Goal: Information Seeking & Learning: Learn about a topic

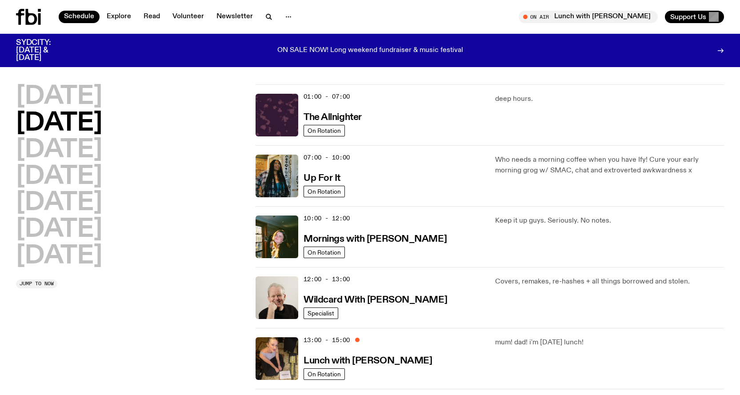
click at [341, 176] on div "07:00 - 10:00 Up For It" at bounding box center [393, 176] width 181 height 43
click at [335, 180] on h3 "Up For It" at bounding box center [321, 178] width 37 height 9
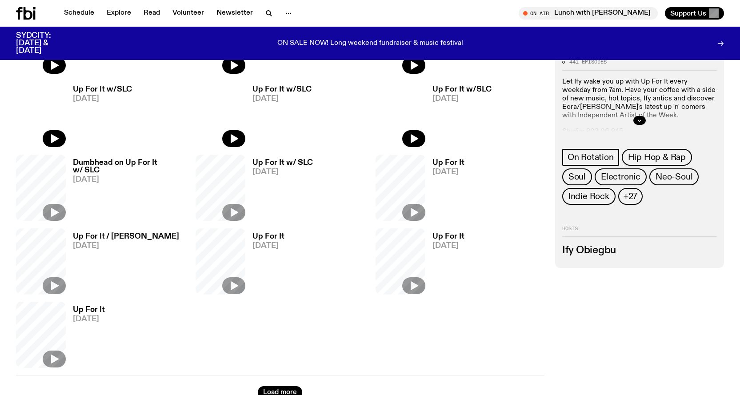
scroll to position [438, 0]
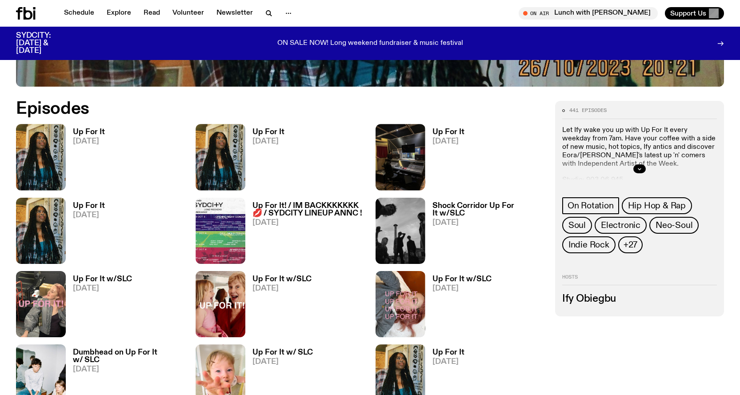
click at [95, 143] on span "[DATE]" at bounding box center [89, 142] width 32 height 8
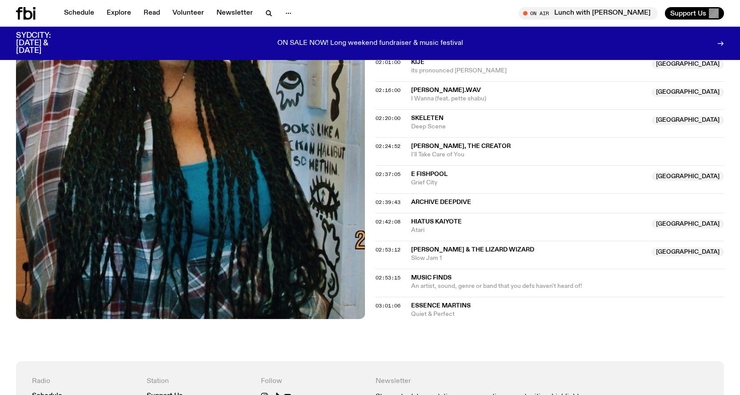
scroll to position [927, 0]
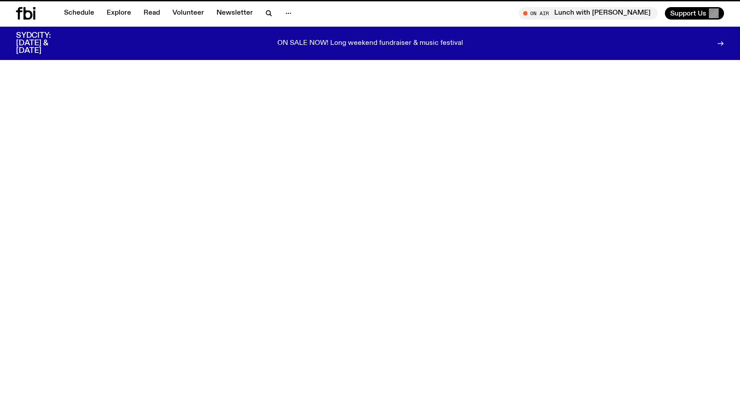
scroll to position [438, 0]
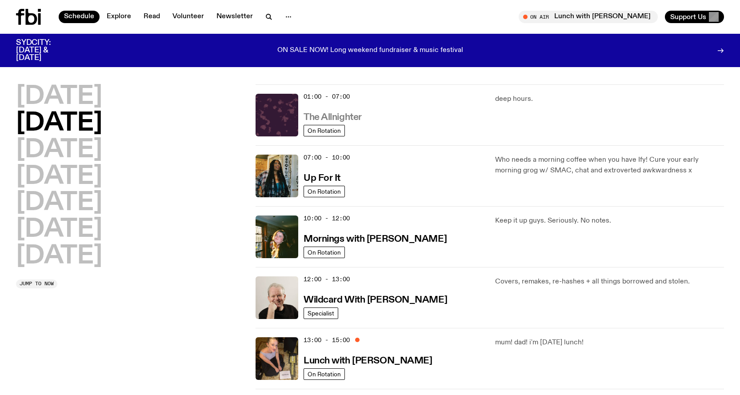
click at [331, 118] on h3 "The Allnighter" at bounding box center [332, 117] width 58 height 9
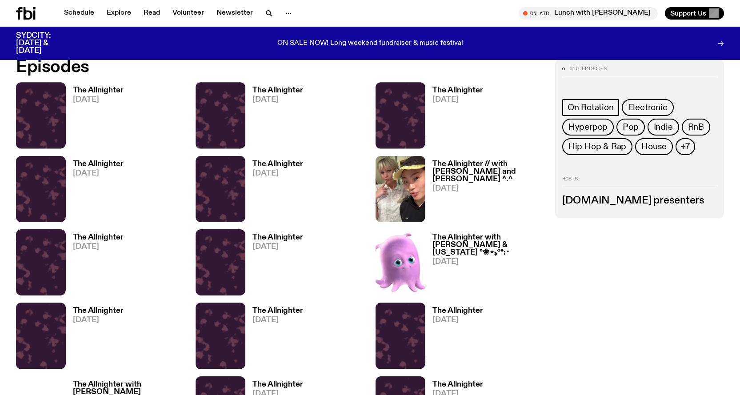
scroll to position [394, 0]
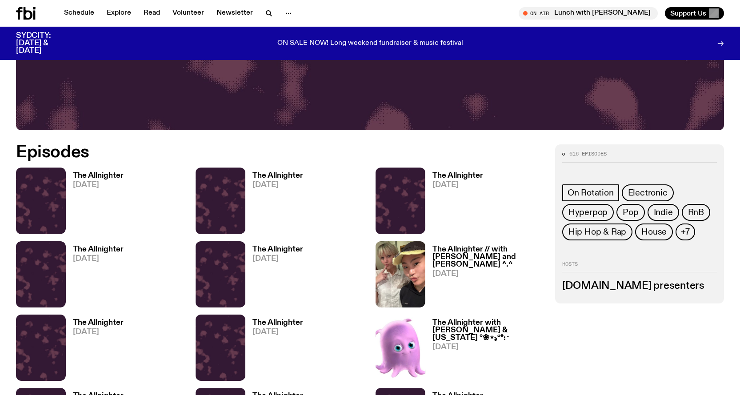
click at [85, 178] on h3 "The Allnighter" at bounding box center [98, 176] width 51 height 8
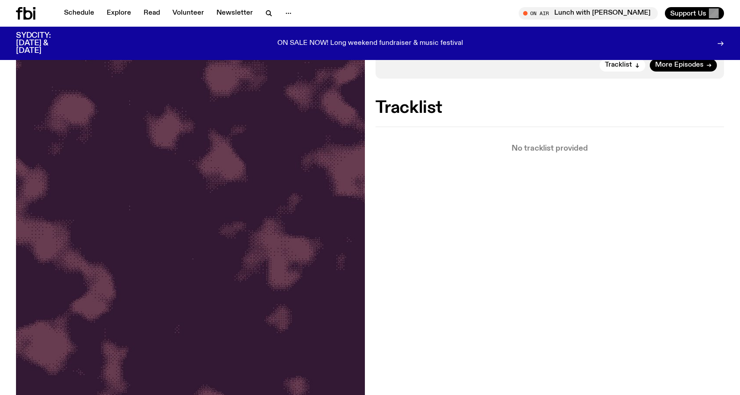
scroll to position [127, 0]
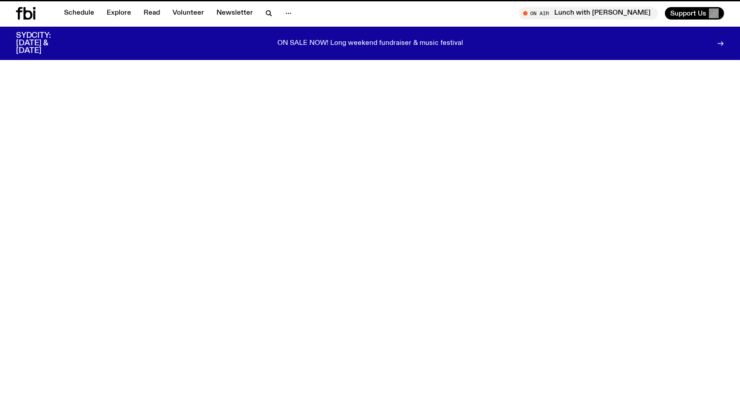
scroll to position [394, 0]
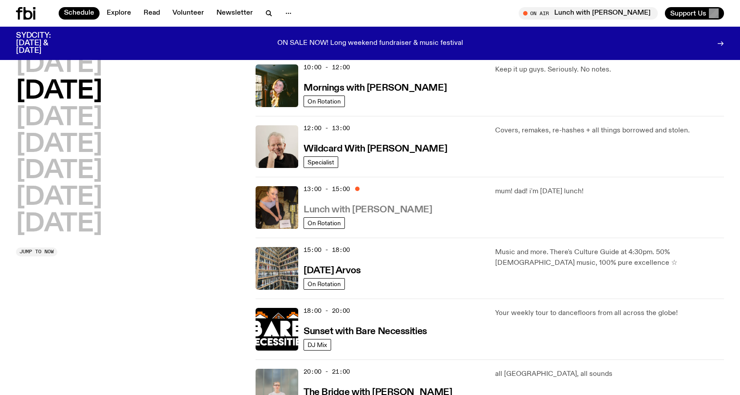
scroll to position [128, 0]
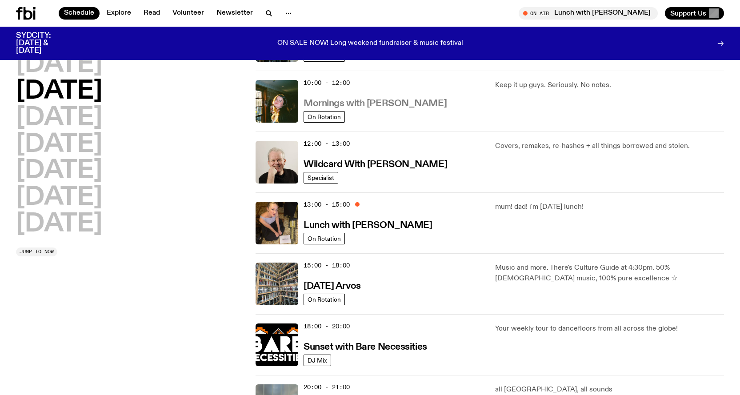
click at [372, 103] on h3 "Mornings with [PERSON_NAME]" at bounding box center [374, 103] width 143 height 9
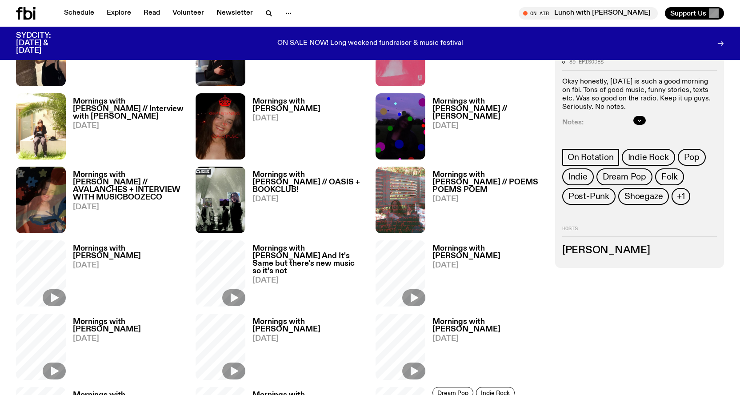
scroll to position [395, 0]
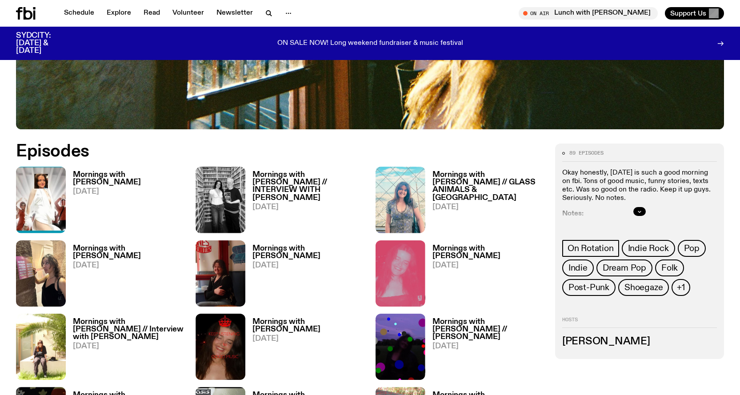
click at [129, 176] on h3 "Mornings with [PERSON_NAME]" at bounding box center [129, 178] width 112 height 15
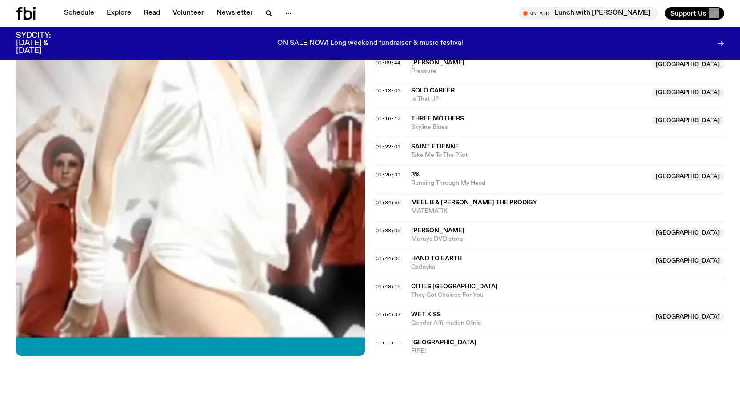
scroll to position [707, 0]
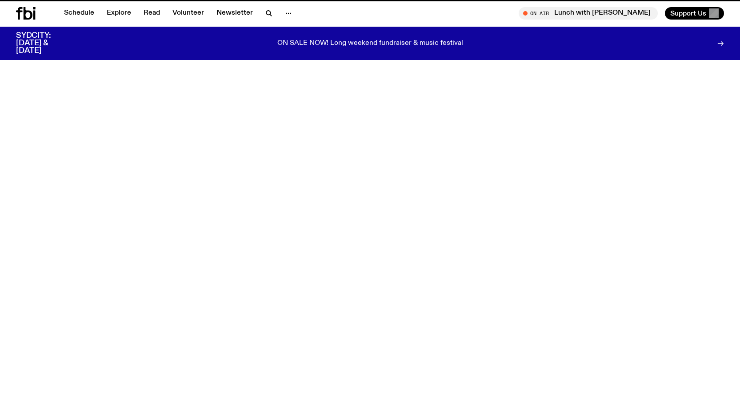
scroll to position [395, 0]
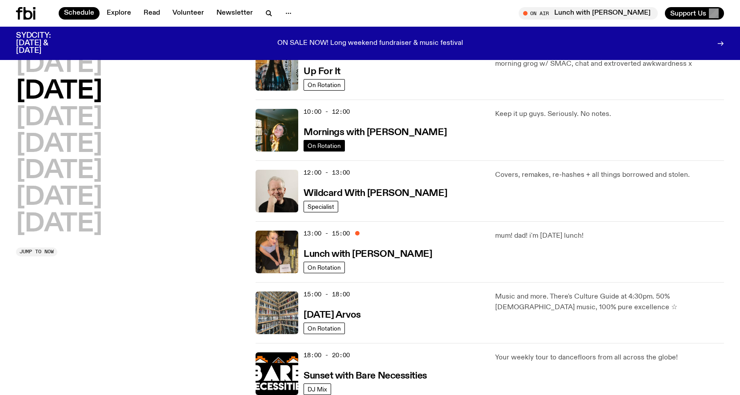
scroll to position [84, 0]
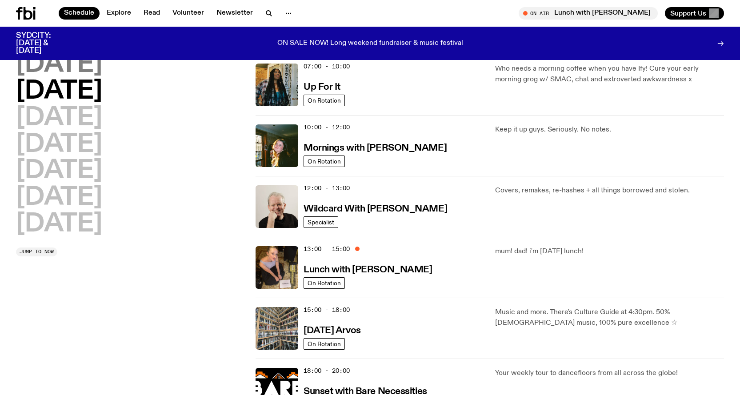
click at [45, 64] on h2 "[DATE]" at bounding box center [59, 64] width 86 height 25
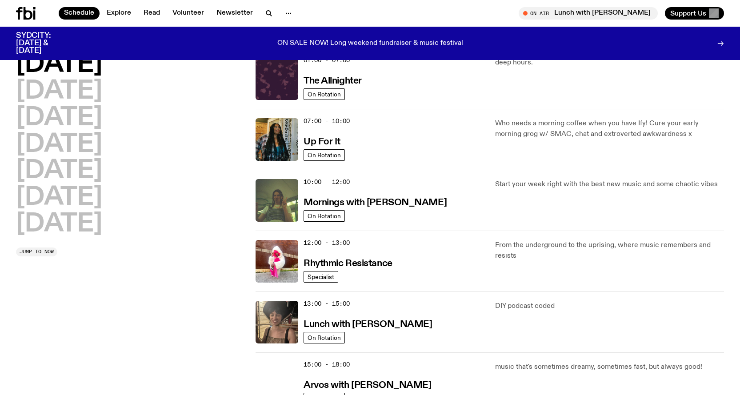
scroll to position [25, 0]
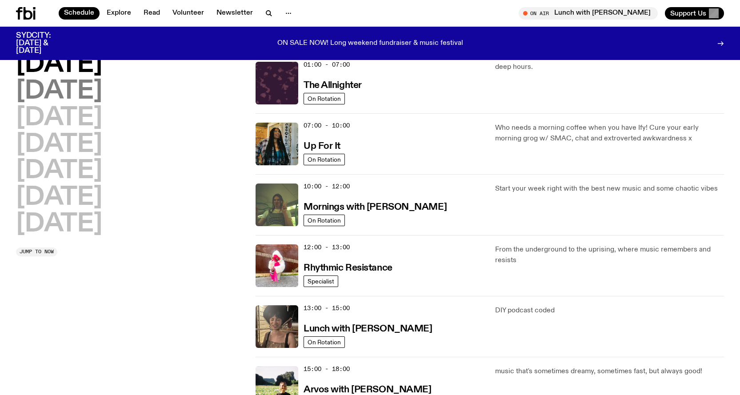
click at [60, 92] on h2 "[DATE]" at bounding box center [59, 91] width 86 height 25
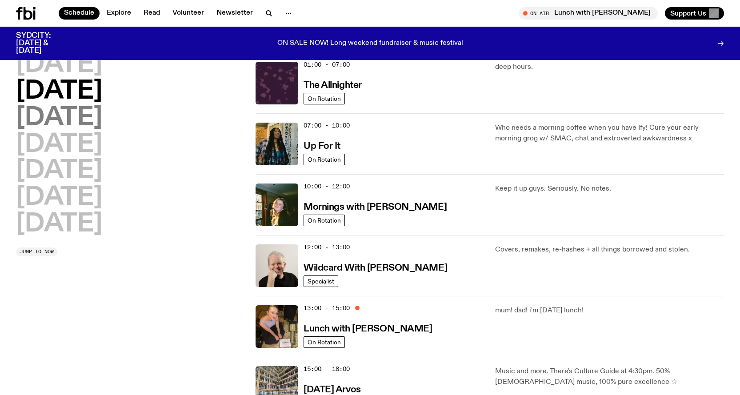
click at [67, 116] on h2 "[DATE]" at bounding box center [59, 118] width 86 height 25
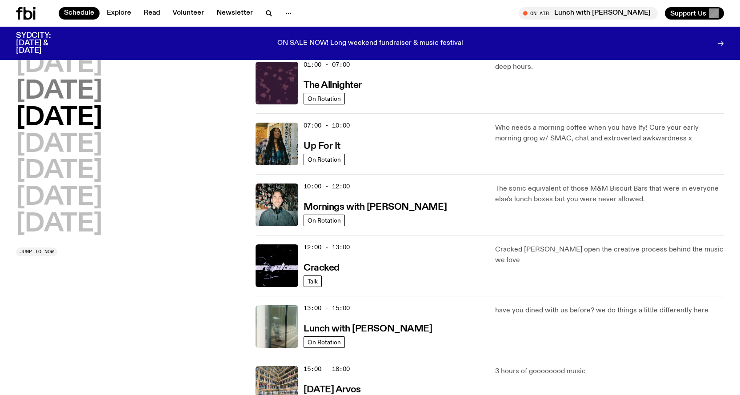
click at [60, 93] on h2 "[DATE]" at bounding box center [59, 91] width 86 height 25
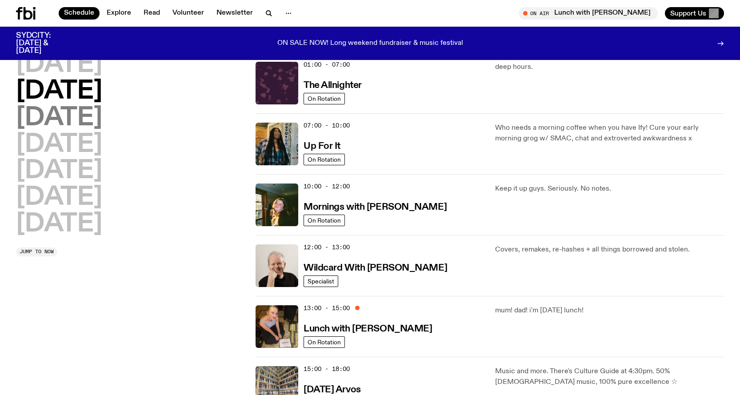
click at [63, 107] on h2 "[DATE]" at bounding box center [59, 118] width 86 height 25
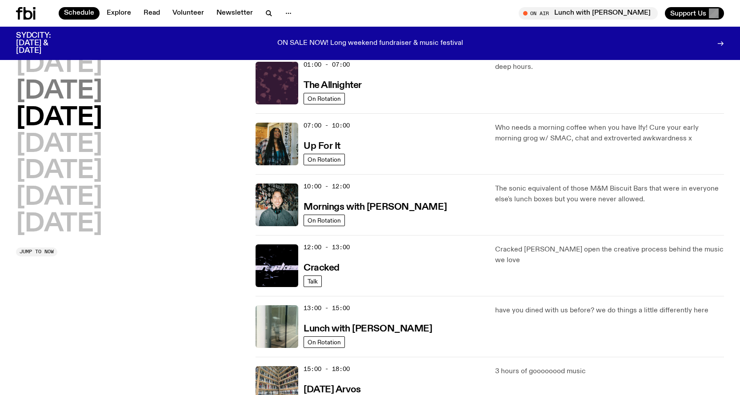
click at [66, 96] on h2 "[DATE]" at bounding box center [59, 91] width 86 height 25
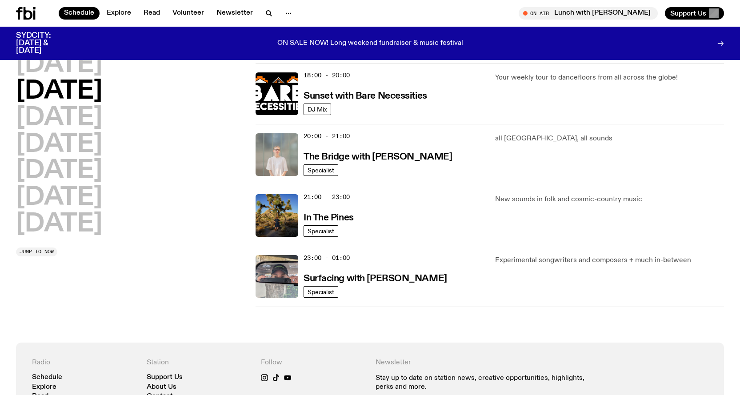
scroll to position [380, 0]
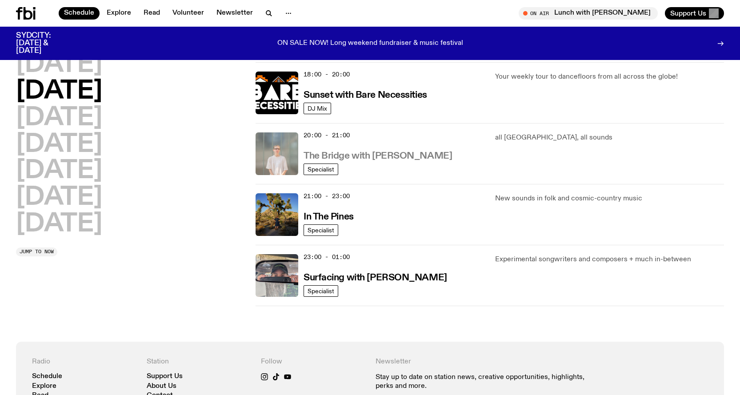
click at [397, 160] on h3 "The Bridge with [PERSON_NAME]" at bounding box center [377, 156] width 148 height 9
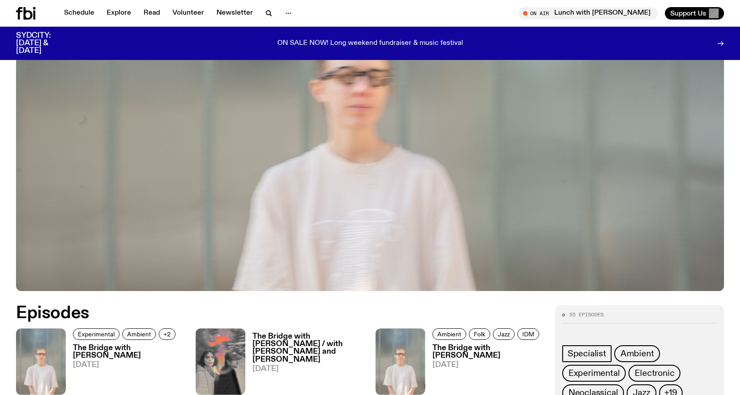
scroll to position [440, 0]
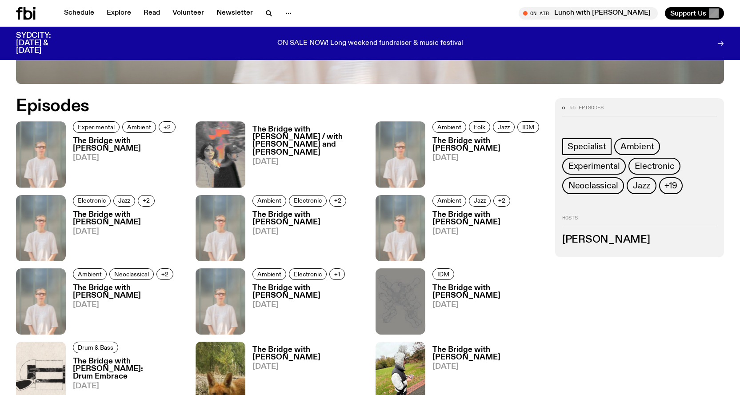
drag, startPoint x: 90, startPoint y: 153, endPoint x: 100, endPoint y: 151, distance: 9.9
click at [91, 153] on link "The Bridge with [PERSON_NAME] [DATE]" at bounding box center [125, 162] width 119 height 50
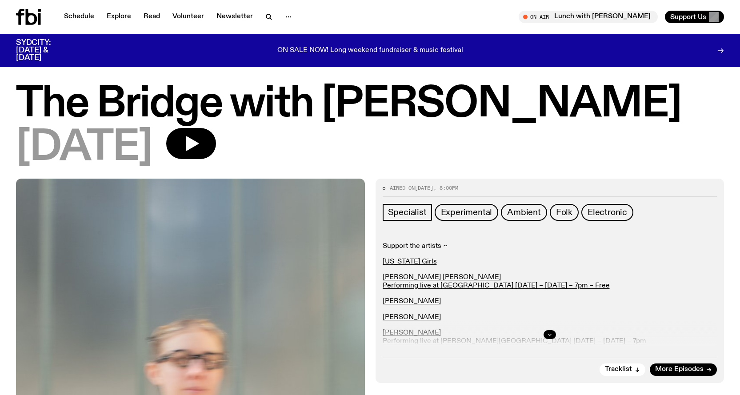
click at [550, 332] on icon "button" at bounding box center [549, 334] width 5 height 5
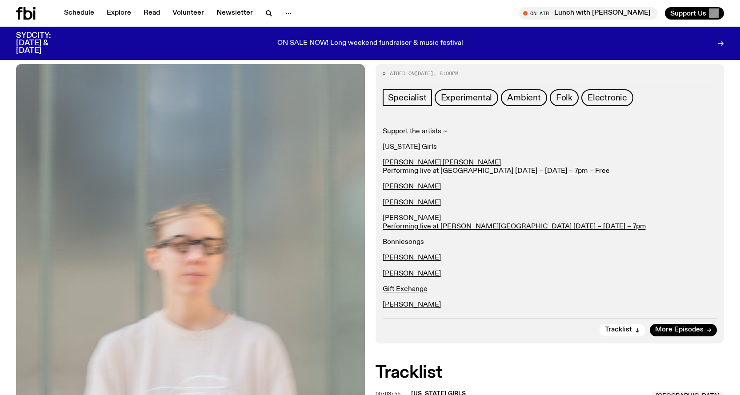
scroll to position [132, 0]
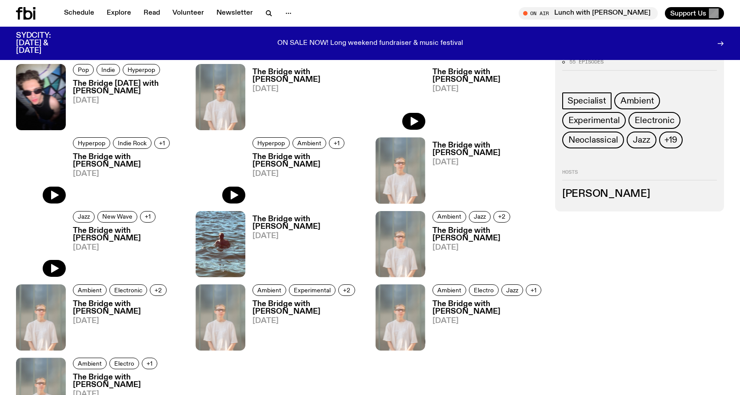
scroll to position [1462, 0]
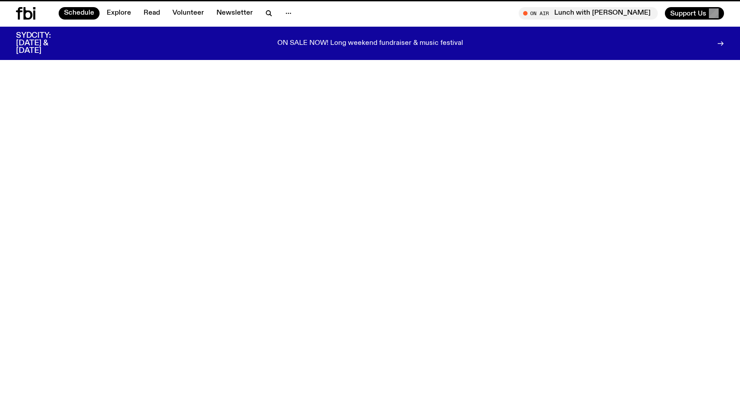
scroll to position [380, 0]
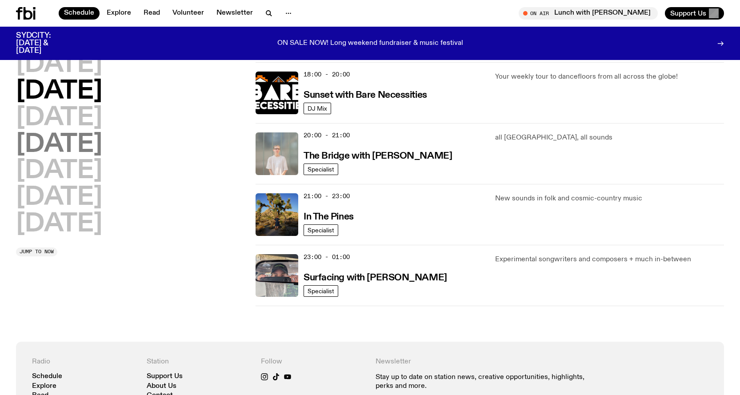
drag, startPoint x: 49, startPoint y: 128, endPoint x: 37, endPoint y: 128, distance: 12.0
click at [40, 139] on div "[DATE] [DATE] [DATE] [DATE] [DATE] [DATE] [DATE]" at bounding box center [130, 144] width 229 height 184
click at [54, 117] on h2 "[DATE]" at bounding box center [59, 118] width 86 height 25
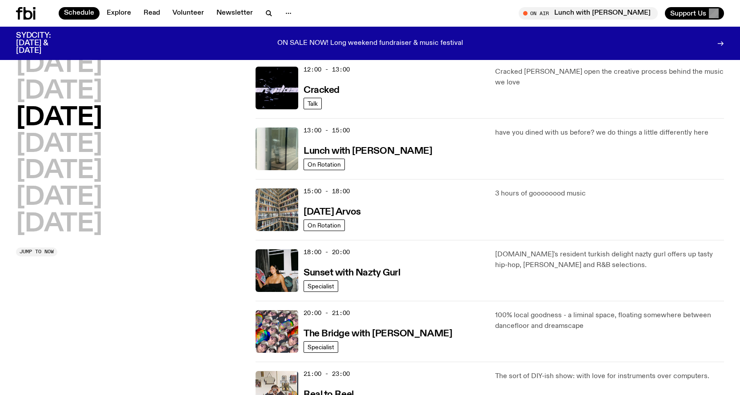
scroll to position [158, 0]
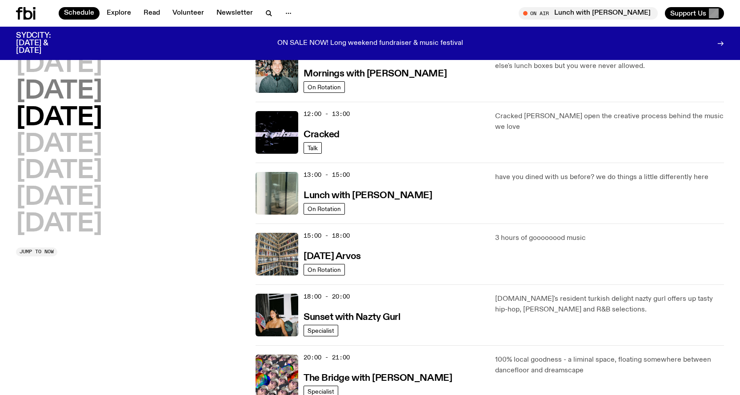
click at [66, 88] on h2 "[DATE]" at bounding box center [59, 91] width 86 height 25
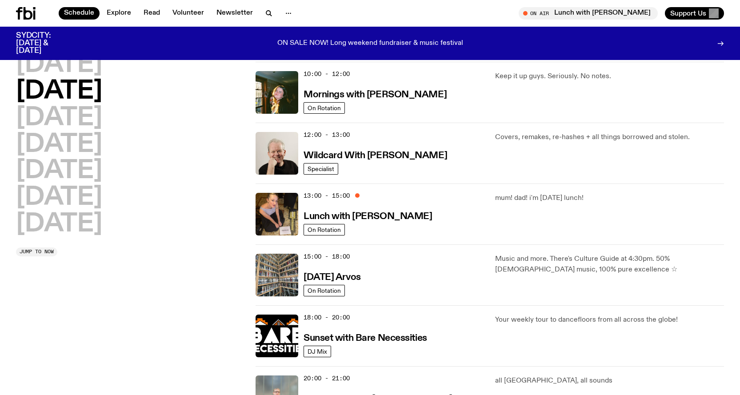
scroll to position [203, 0]
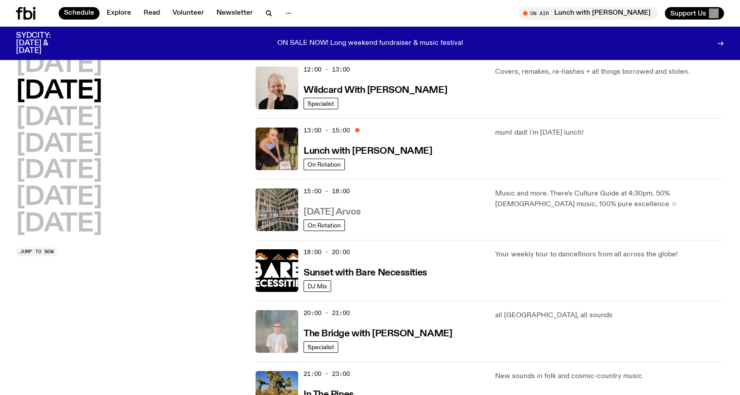
click at [357, 209] on h3 "[DATE] Arvos" at bounding box center [331, 211] width 57 height 9
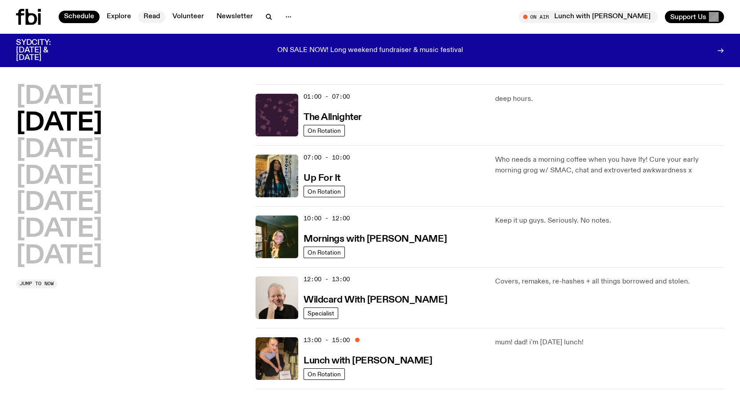
click at [150, 18] on link "Read" at bounding box center [151, 17] width 27 height 12
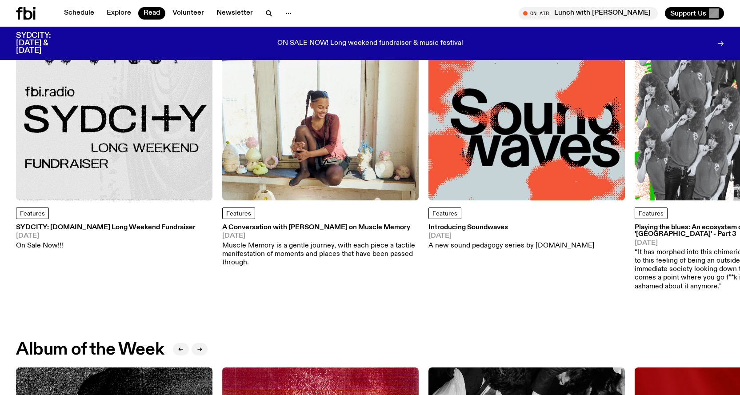
scroll to position [85, 0]
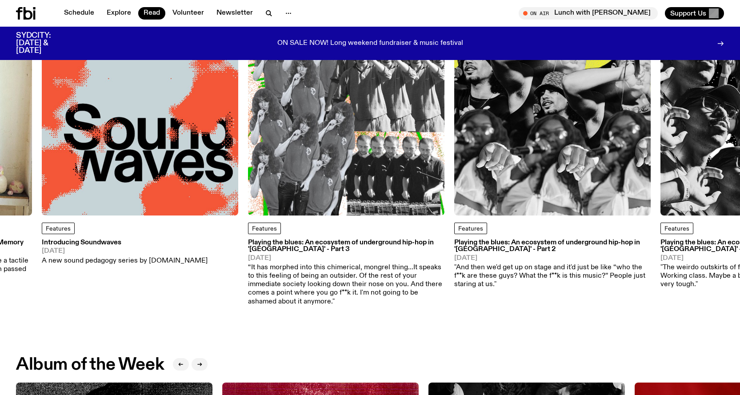
drag, startPoint x: 539, startPoint y: 170, endPoint x: 132, endPoint y: 181, distance: 407.6
click at [132, 181] on img at bounding box center [140, 117] width 196 height 196
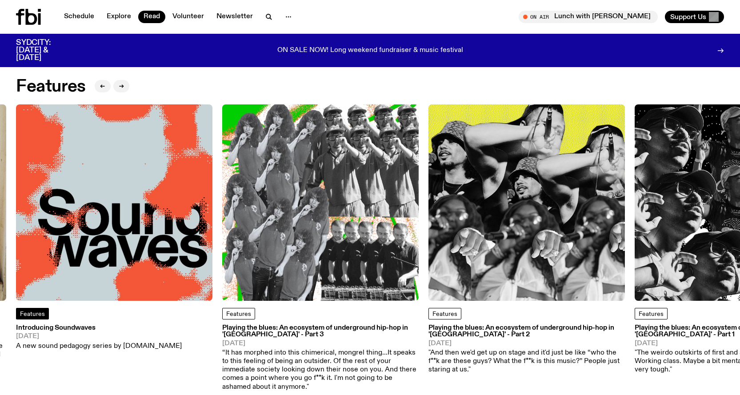
scroll to position [0, 0]
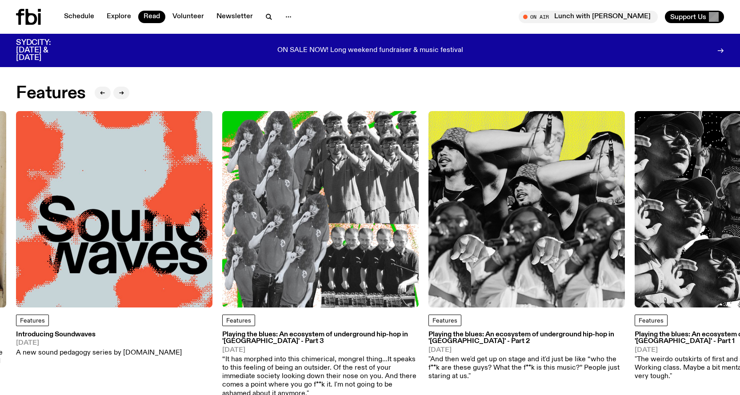
drag, startPoint x: 476, startPoint y: 243, endPoint x: 284, endPoint y: 223, distance: 192.5
click at [286, 238] on div "Features SYDCITY: [DOMAIN_NAME] Long Weekend Fundraiser [DATE] On Sale Now!!! F…" at bounding box center [370, 254] width 708 height 287
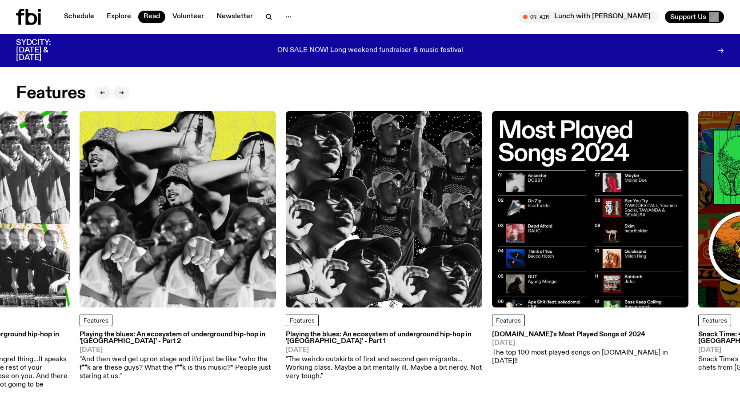
drag, startPoint x: 337, startPoint y: 244, endPoint x: 89, endPoint y: 228, distance: 248.4
click at [89, 228] on img at bounding box center [178, 209] width 196 height 196
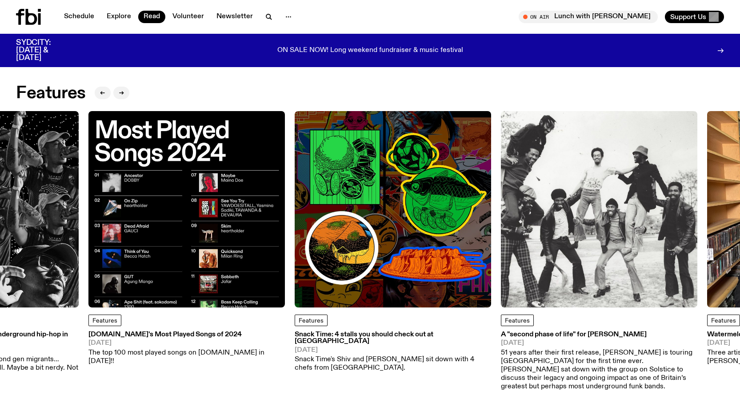
drag, startPoint x: 503, startPoint y: 237, endPoint x: 163, endPoint y: 195, distance: 342.6
click at [163, 195] on img at bounding box center [186, 209] width 196 height 196
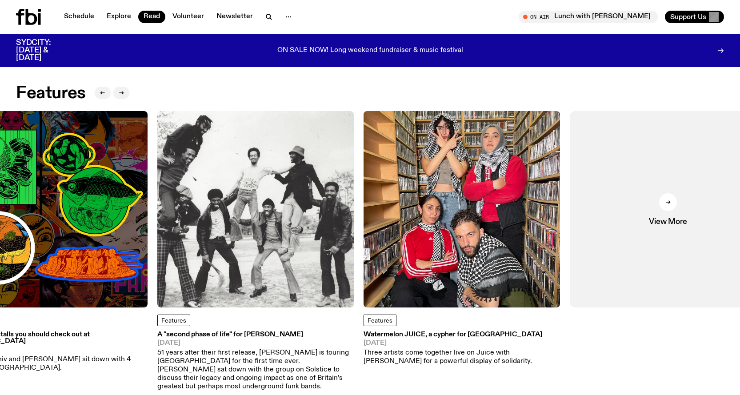
drag, startPoint x: 403, startPoint y: 245, endPoint x: 140, endPoint y: 275, distance: 264.7
click at [148, 280] on div "Features SYDCITY: [DOMAIN_NAME] Long Weekend Fundraiser [DATE] On Sale Now!!! F…" at bounding box center [370, 254] width 708 height 287
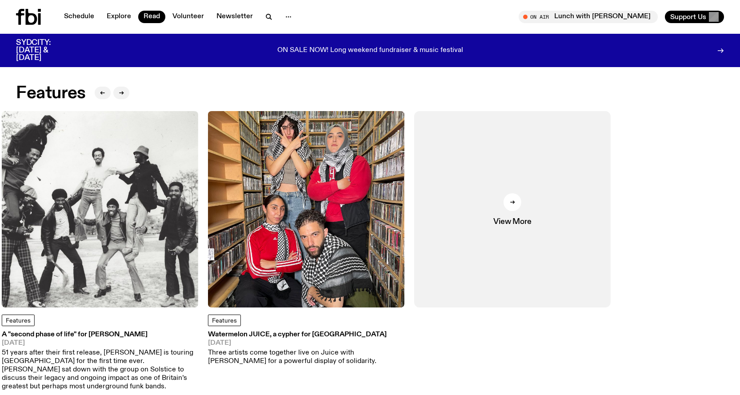
drag, startPoint x: 448, startPoint y: 230, endPoint x: 286, endPoint y: 273, distance: 167.7
click at [286, 273] on img at bounding box center [306, 209] width 196 height 196
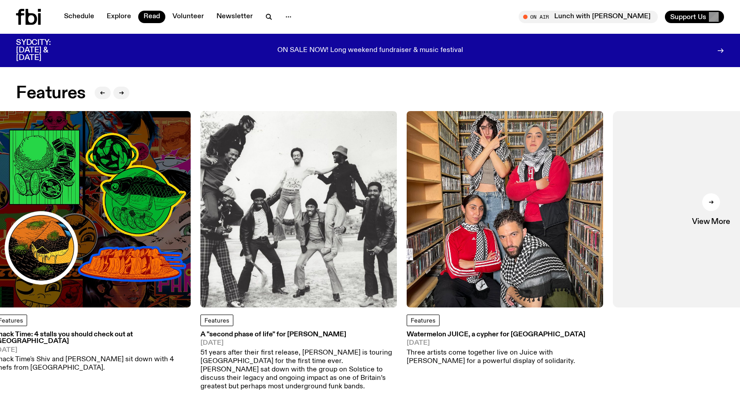
drag, startPoint x: 273, startPoint y: 275, endPoint x: 486, endPoint y: 294, distance: 213.7
click at [397, 293] on img at bounding box center [298, 209] width 196 height 196
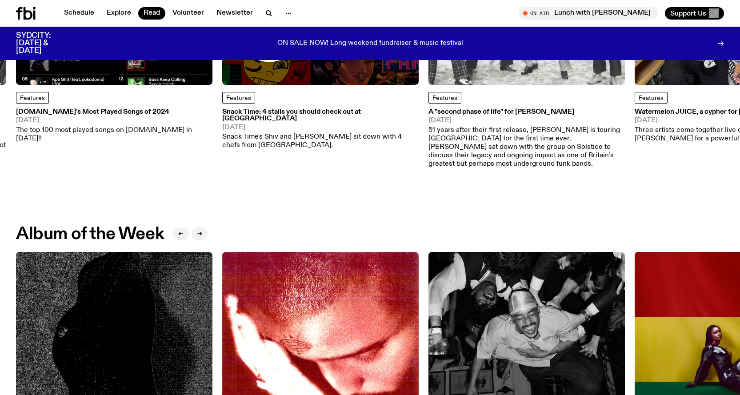
scroll to position [393, 0]
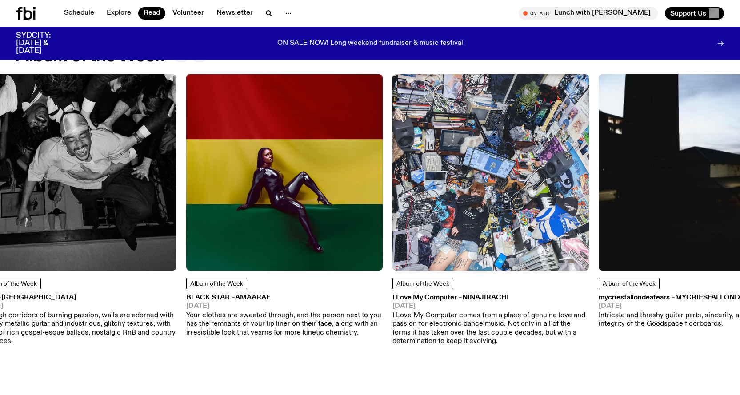
drag, startPoint x: 433, startPoint y: 211, endPoint x: 0, endPoint y: 211, distance: 432.8
click at [0, 214] on img at bounding box center [78, 172] width 196 height 196
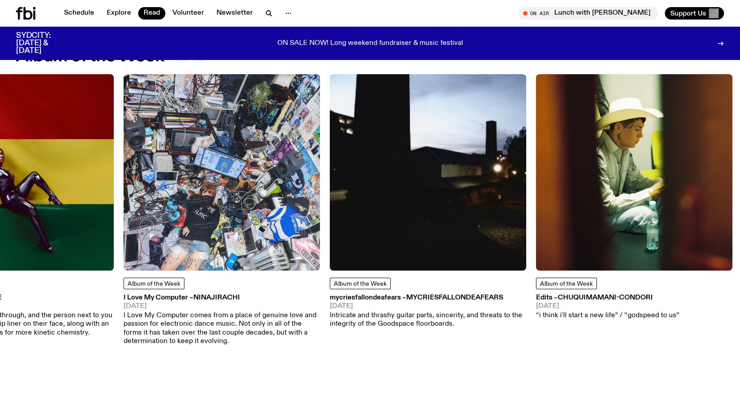
drag, startPoint x: 396, startPoint y: 160, endPoint x: 0, endPoint y: 135, distance: 397.1
click at [0, 143] on img at bounding box center [15, 172] width 196 height 196
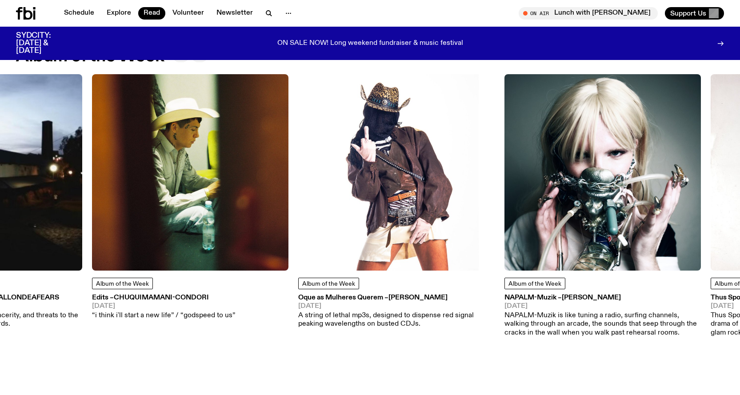
drag, startPoint x: 370, startPoint y: 155, endPoint x: 127, endPoint y: 208, distance: 248.4
click at [127, 208] on img at bounding box center [190, 172] width 196 height 196
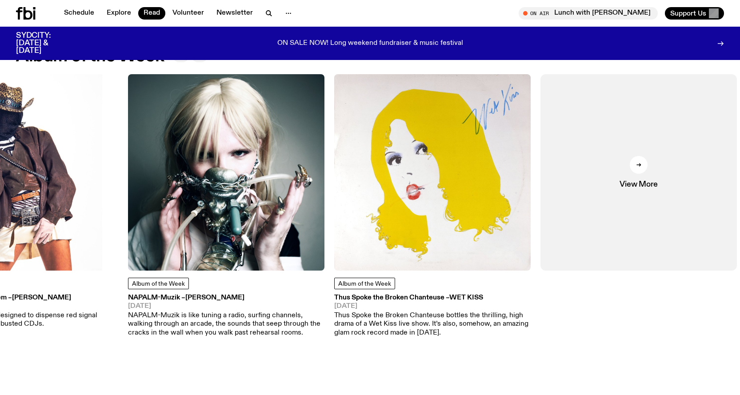
drag, startPoint x: 321, startPoint y: 135, endPoint x: 8, endPoint y: 178, distance: 315.4
click at [9, 178] on img at bounding box center [20, 172] width 196 height 196
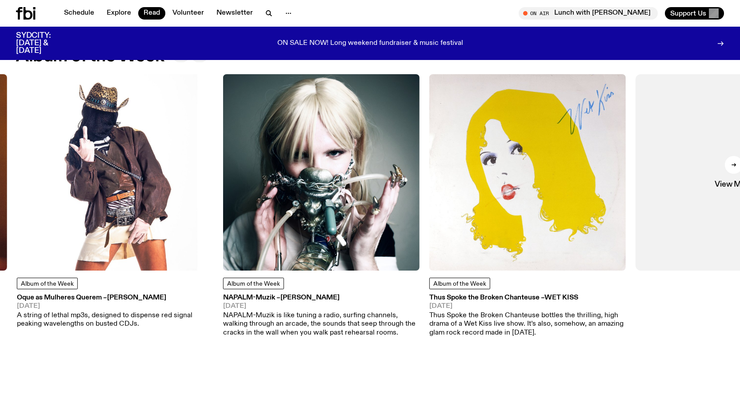
drag, startPoint x: 304, startPoint y: 191, endPoint x: 43, endPoint y: 346, distance: 303.7
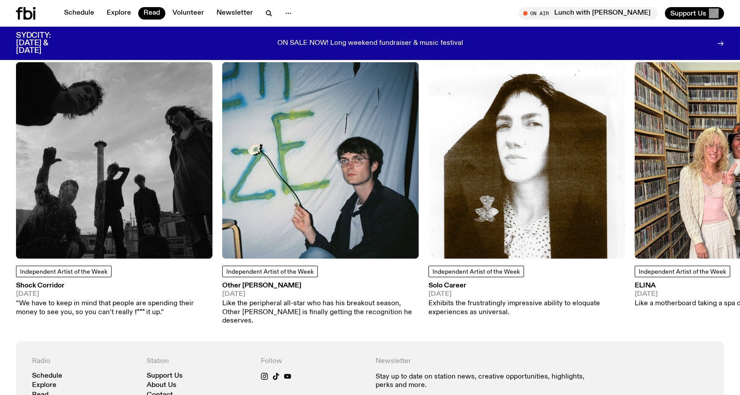
scroll to position [660, 0]
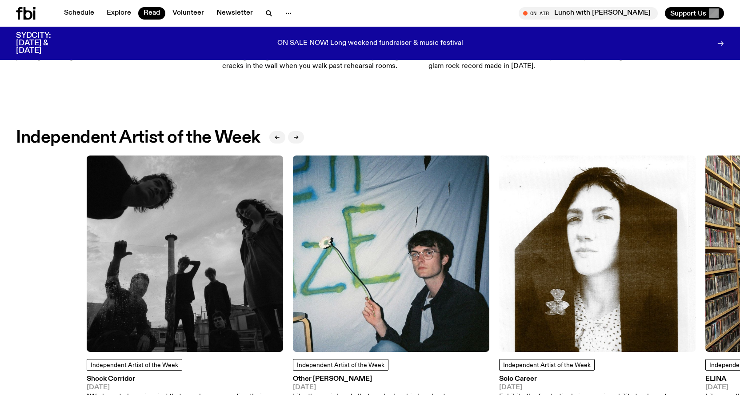
drag, startPoint x: 371, startPoint y: 233, endPoint x: 467, endPoint y: 250, distance: 98.0
click at [467, 250] on img at bounding box center [391, 254] width 196 height 196
